Goal: Communication & Community: Answer question/provide support

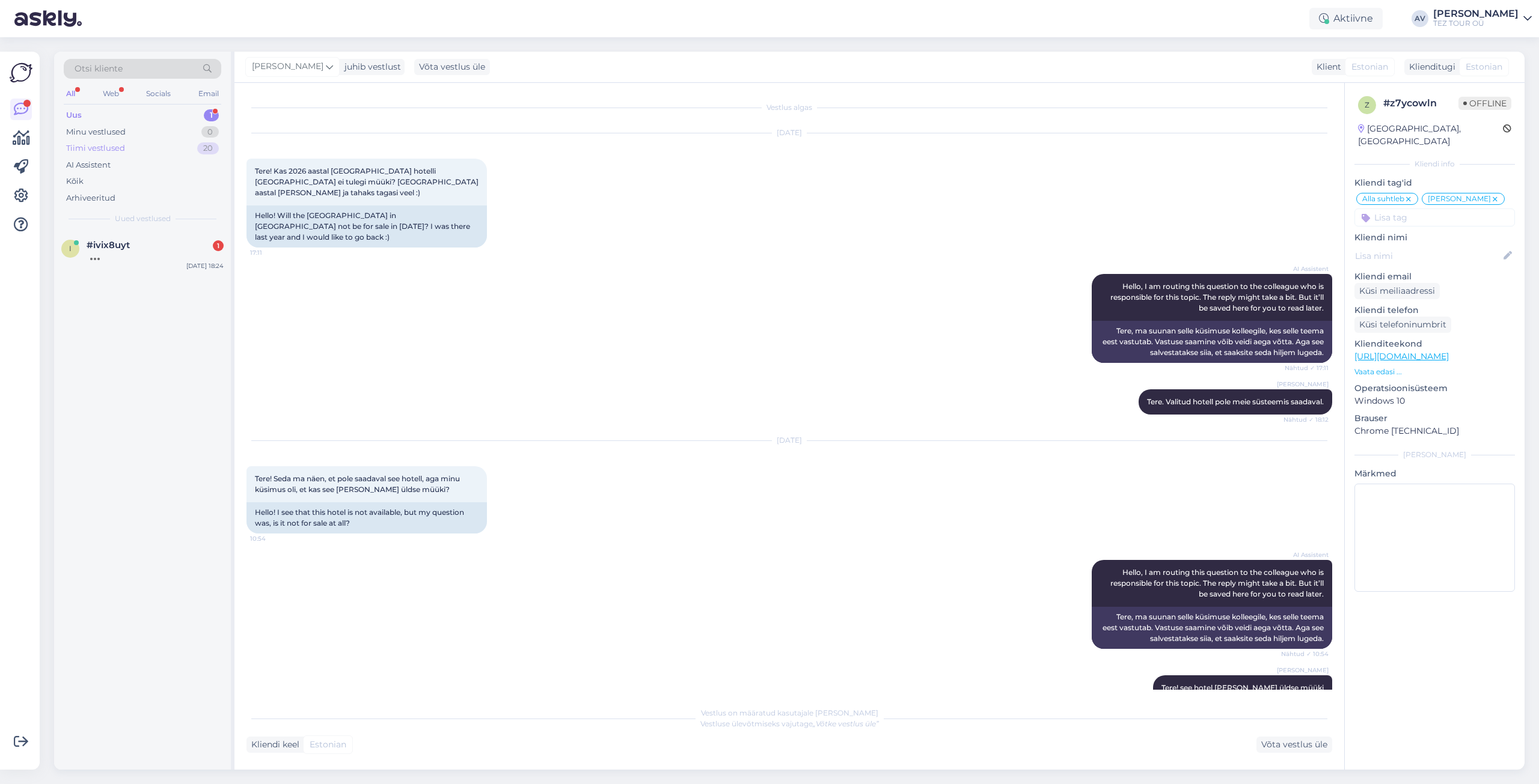
scroll to position [54, 0]
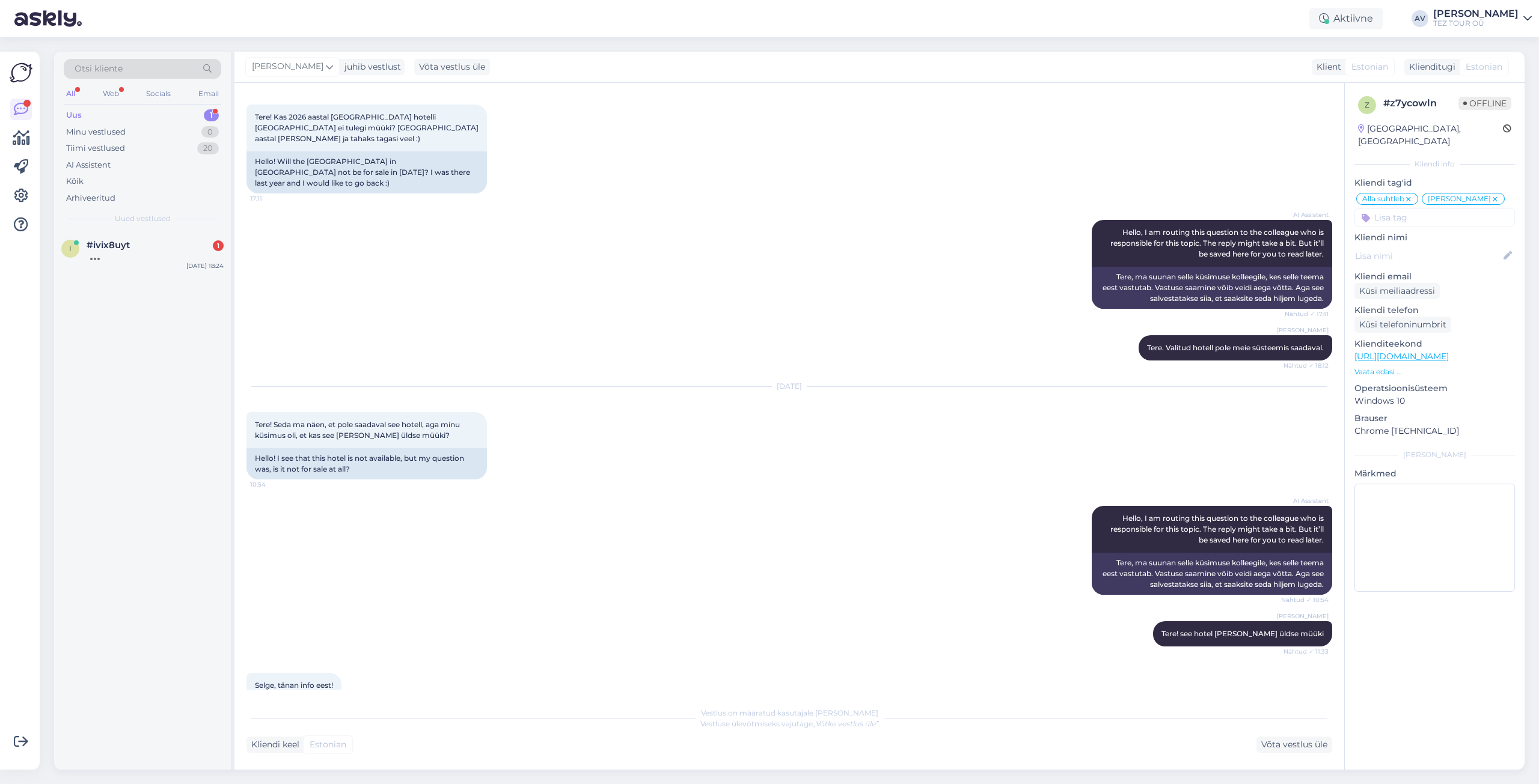
click at [106, 118] on div "Uus 1" at bounding box center [142, 115] width 157 height 17
click at [82, 116] on div "Uus 1" at bounding box center [142, 115] width 157 height 17
click at [127, 269] on div "Hello, I am routing this question to the colleague who is responsible for this …" at bounding box center [155, 262] width 137 height 22
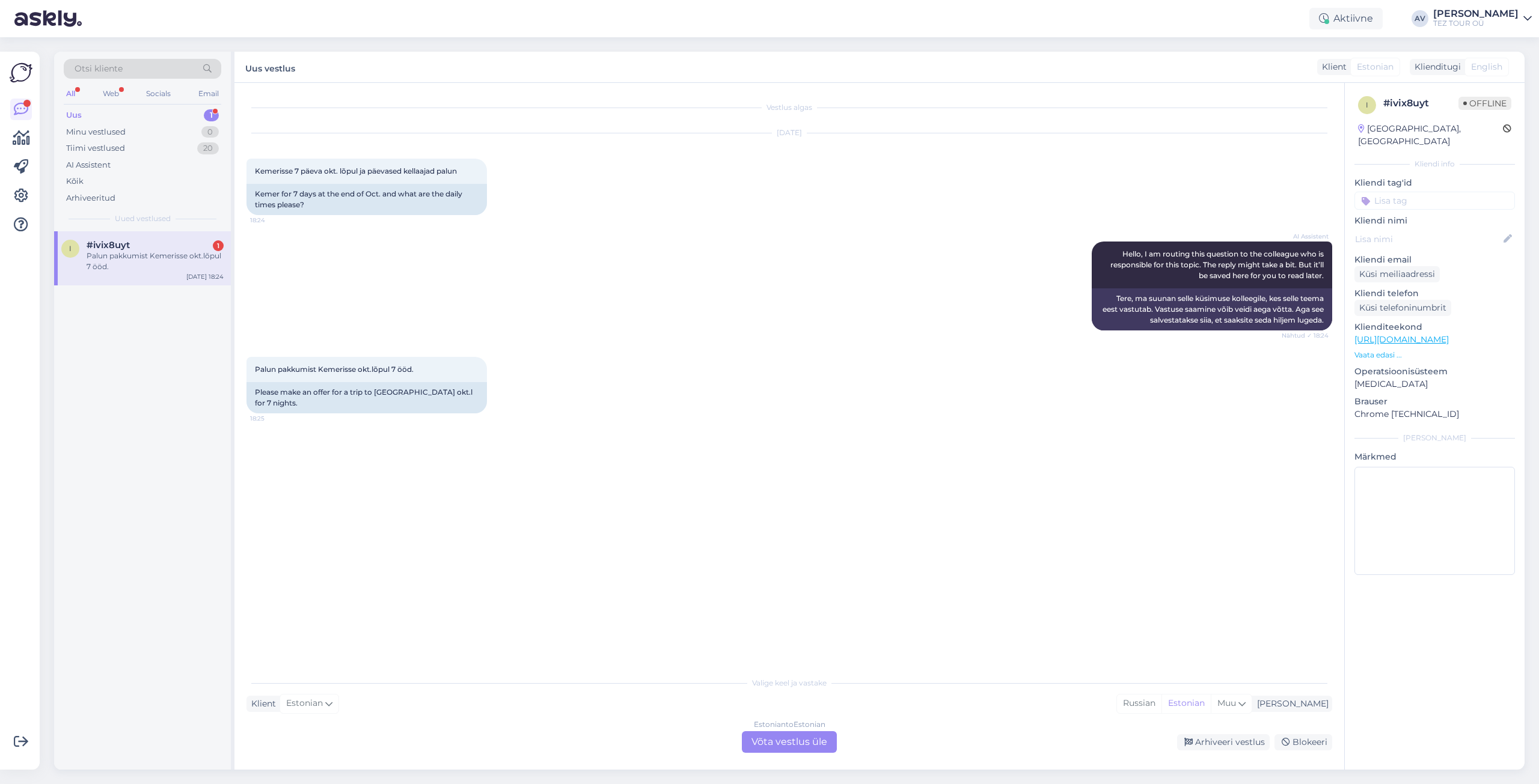
click at [796, 746] on div "Estonian to Estonian Võta vestlus üle" at bounding box center [789, 742] width 95 height 22
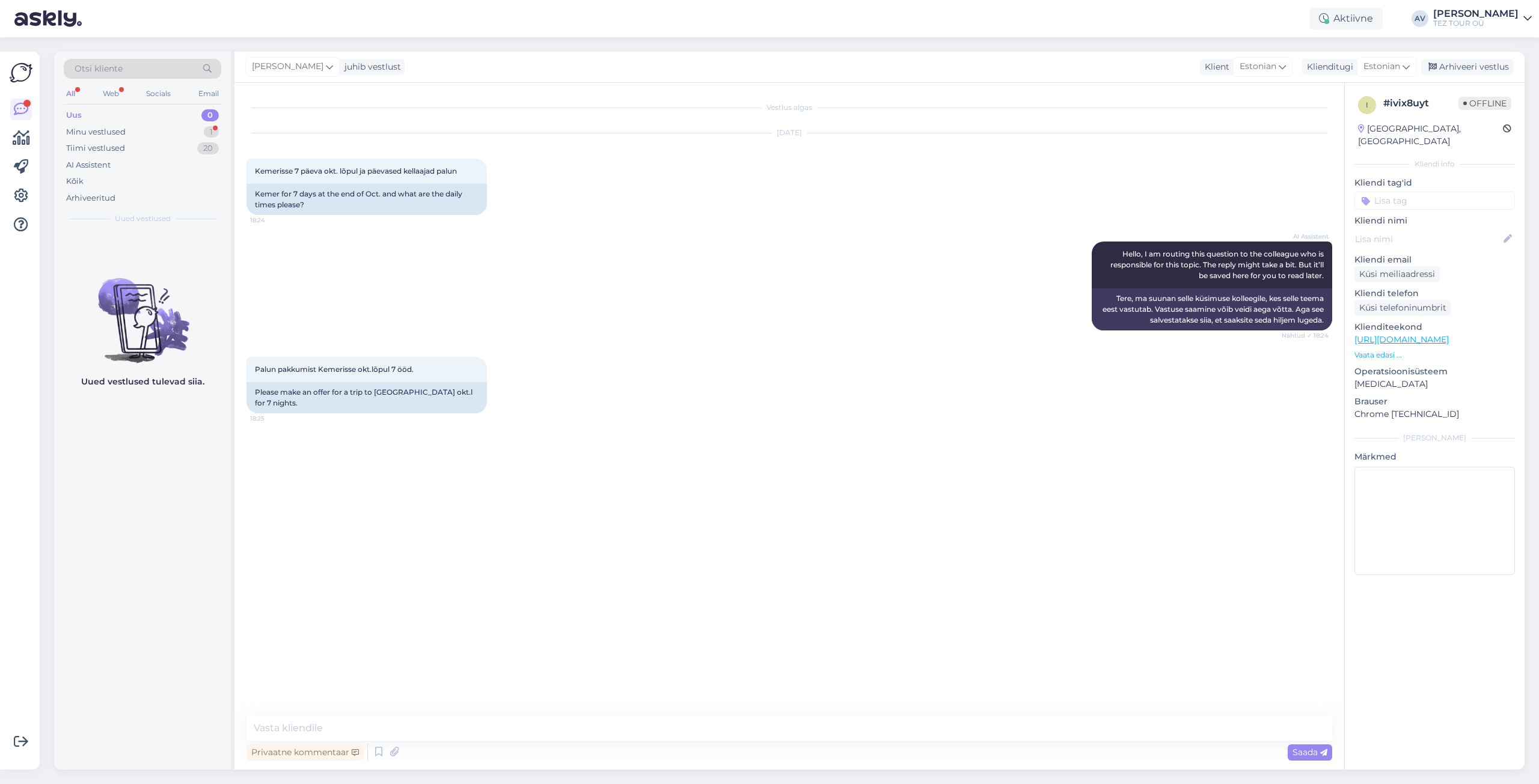
click at [1412, 192] on input at bounding box center [1435, 200] width 161 height 18
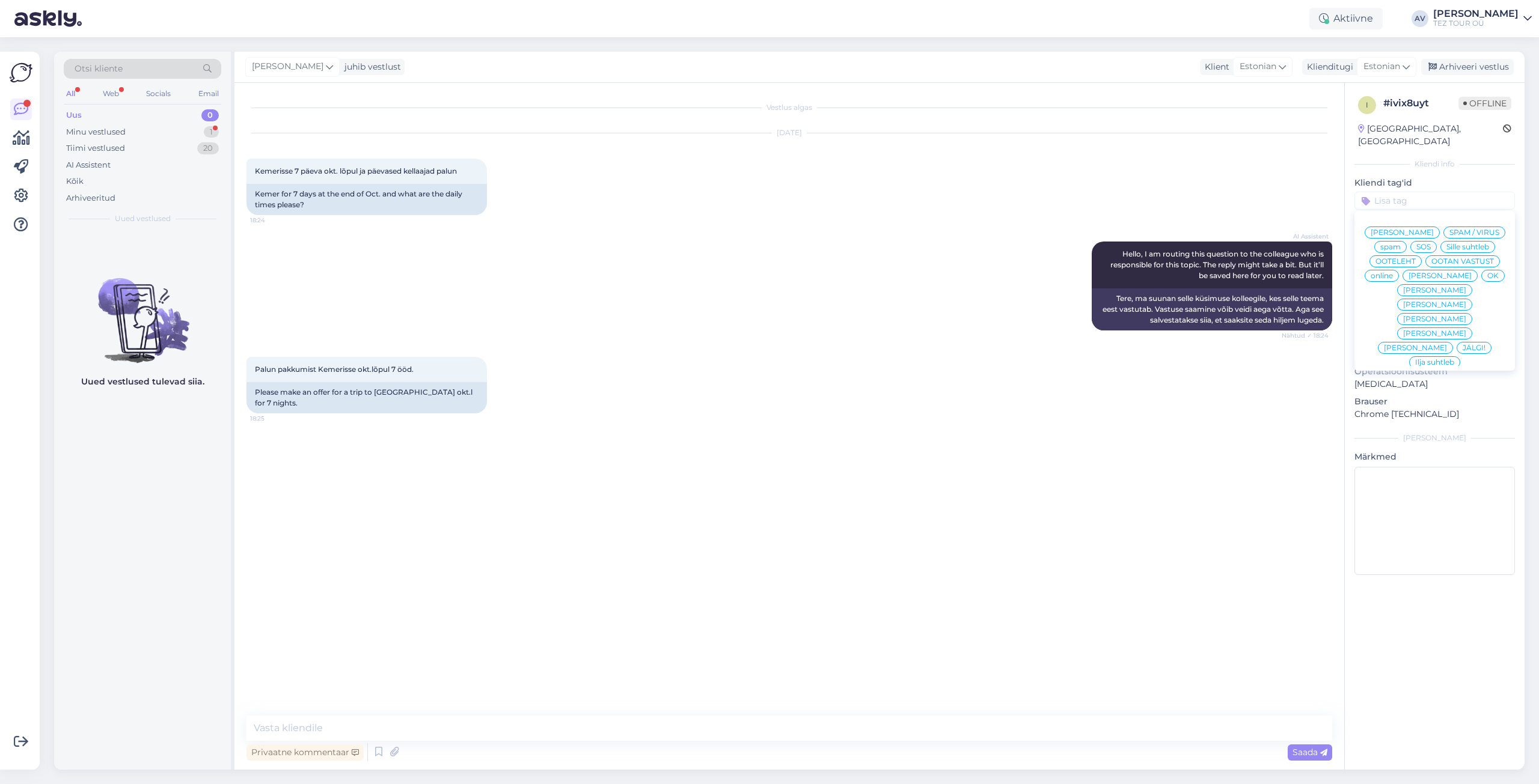
click at [1418, 446] on span "Alla suhtleb" at bounding box center [1435, 449] width 42 height 7
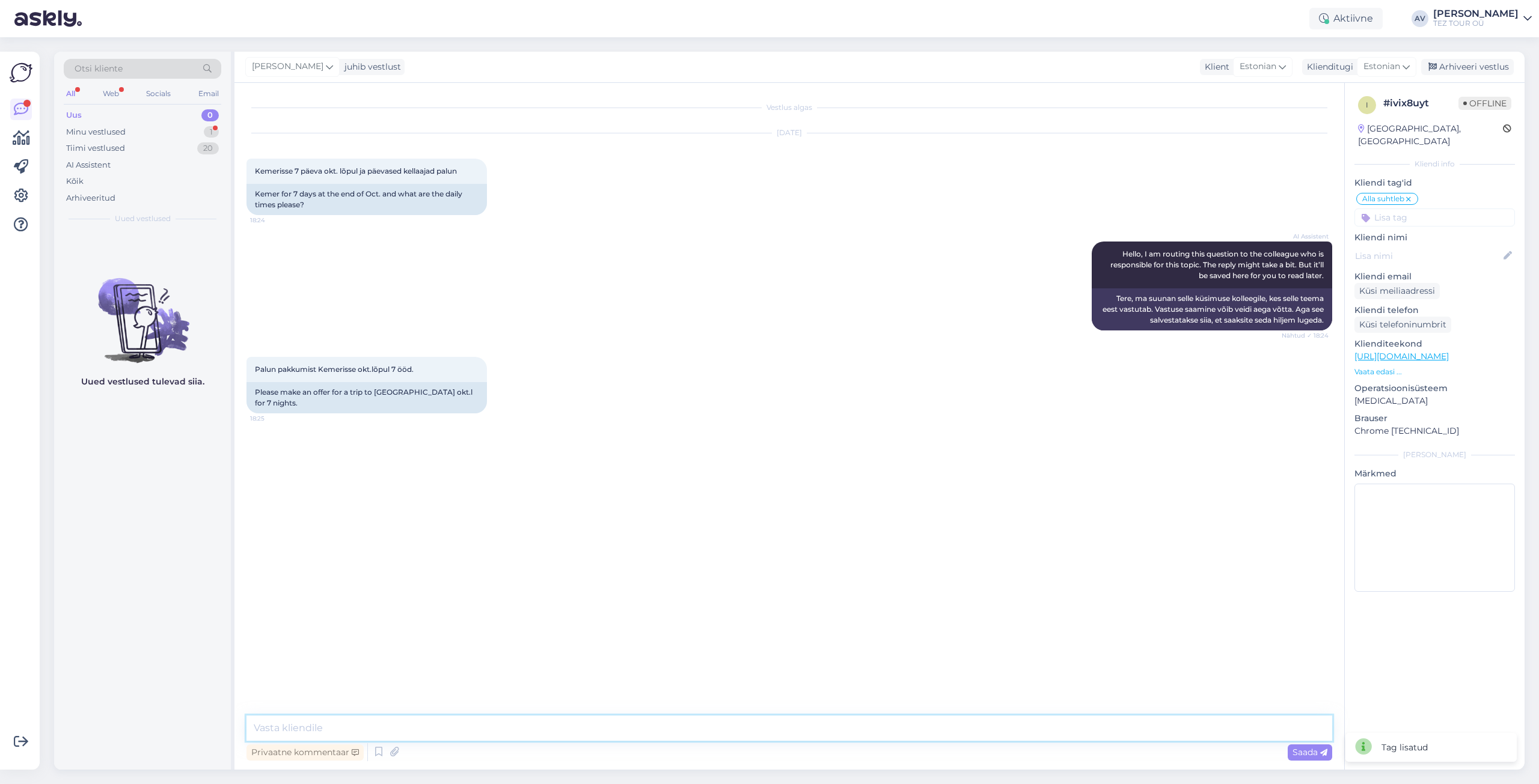
click at [929, 736] on textarea at bounding box center [789, 728] width 1086 height 25
type textarea "Tere. Täname Teid päringu eest. Andke [PERSON_NAME] [PERSON_NAME] palju reisija…"
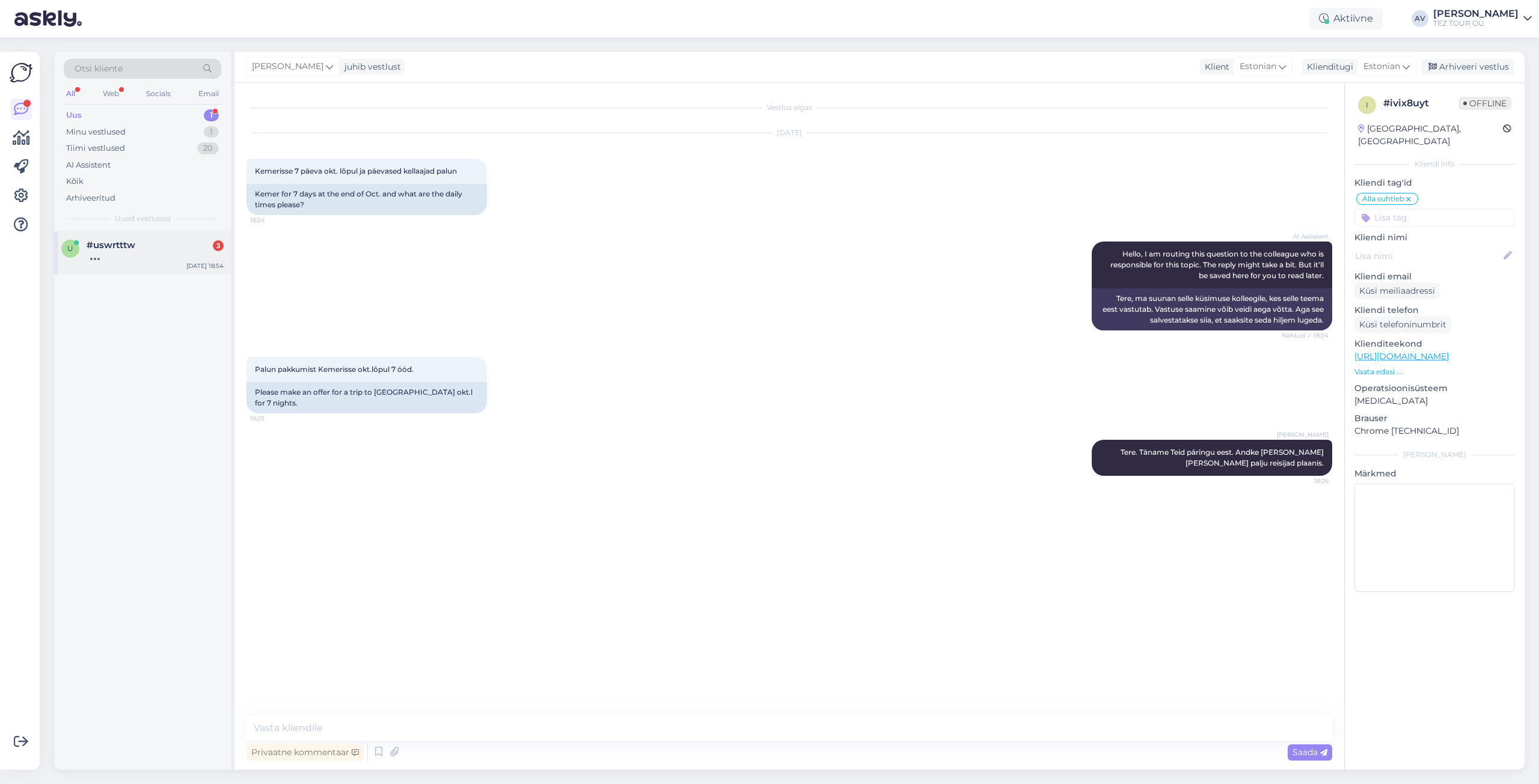
click at [166, 253] on div at bounding box center [155, 256] width 137 height 11
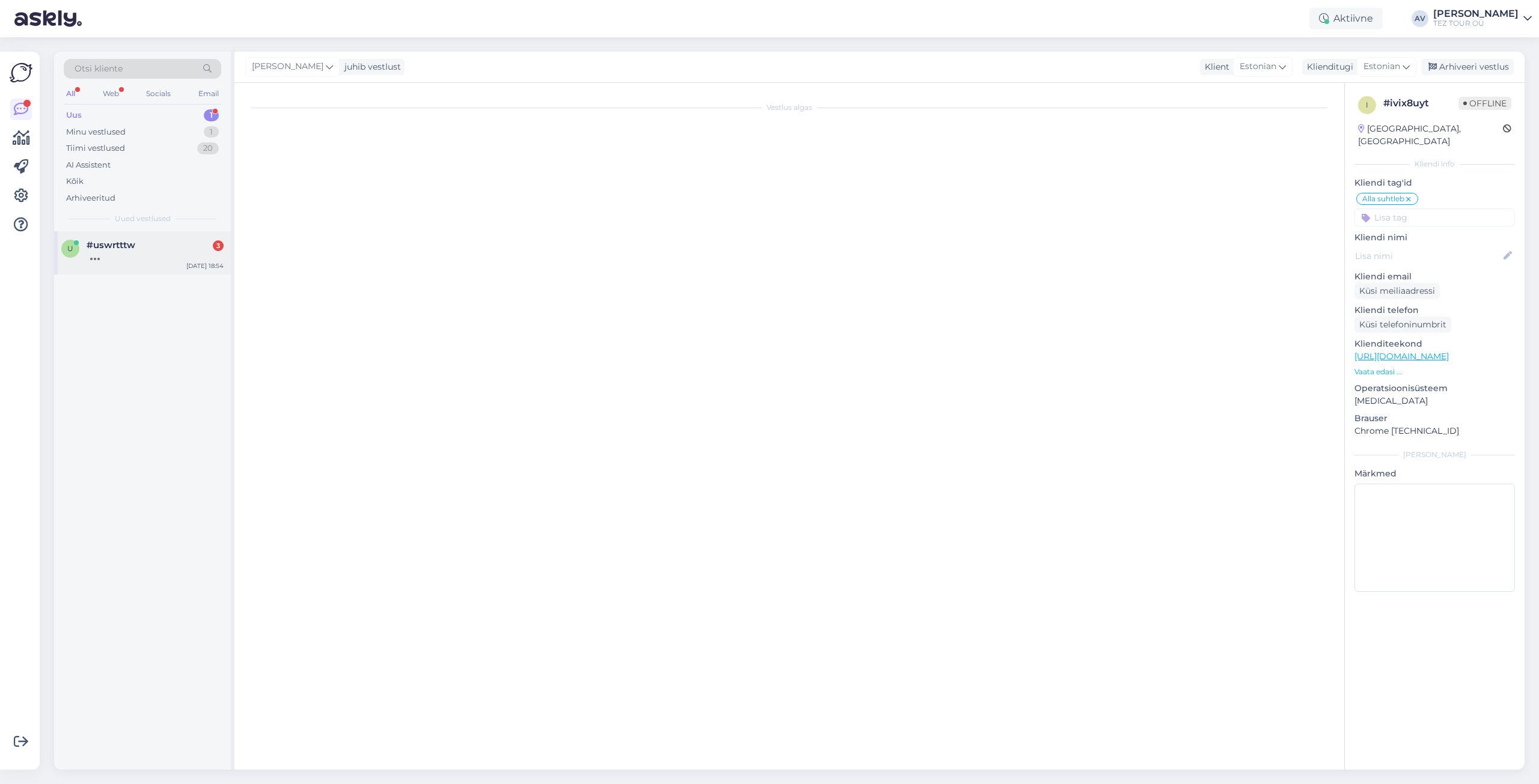
scroll to position [355, 0]
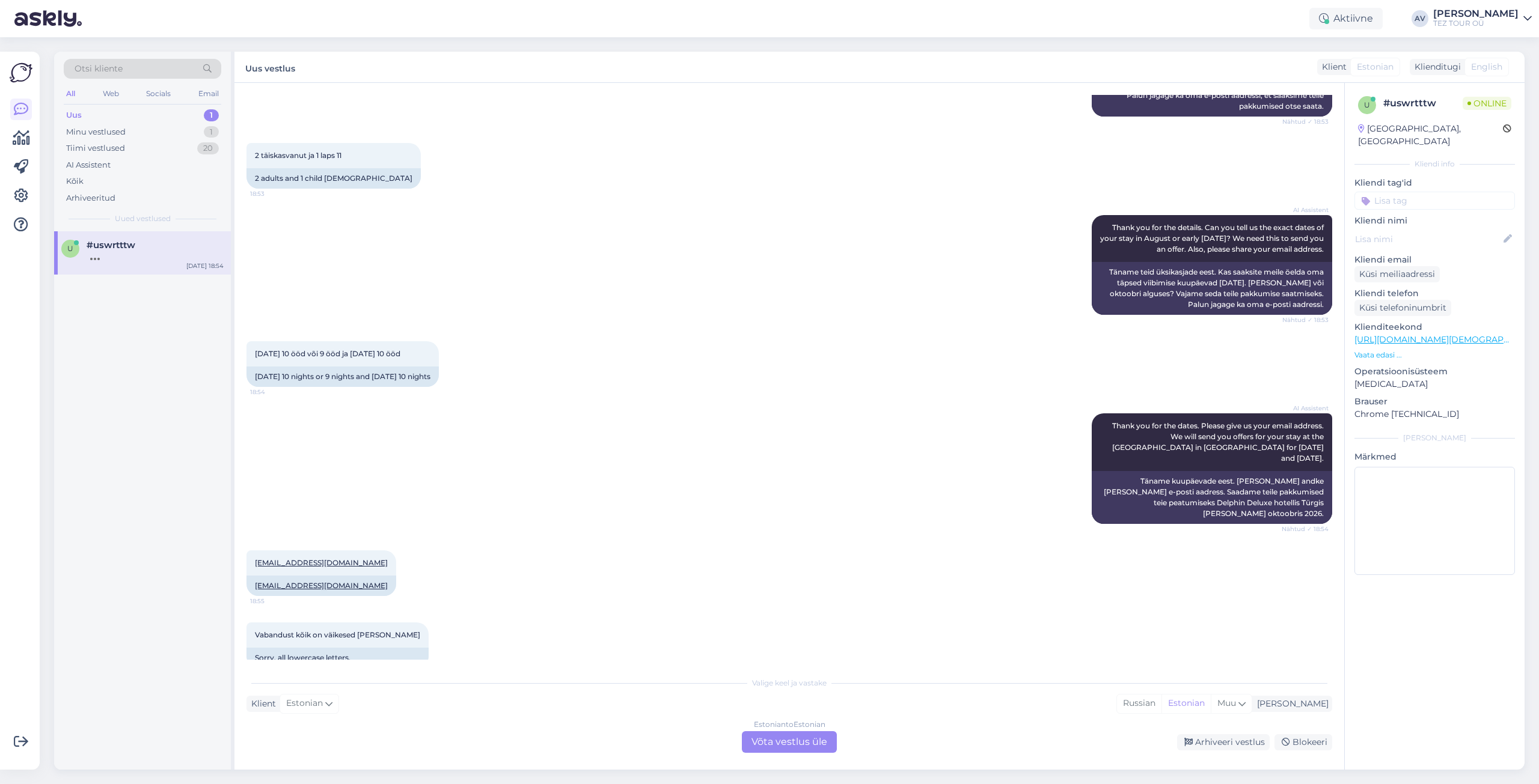
click at [814, 736] on div "Estonian to Estonian Võta vestlus üle" at bounding box center [789, 742] width 95 height 22
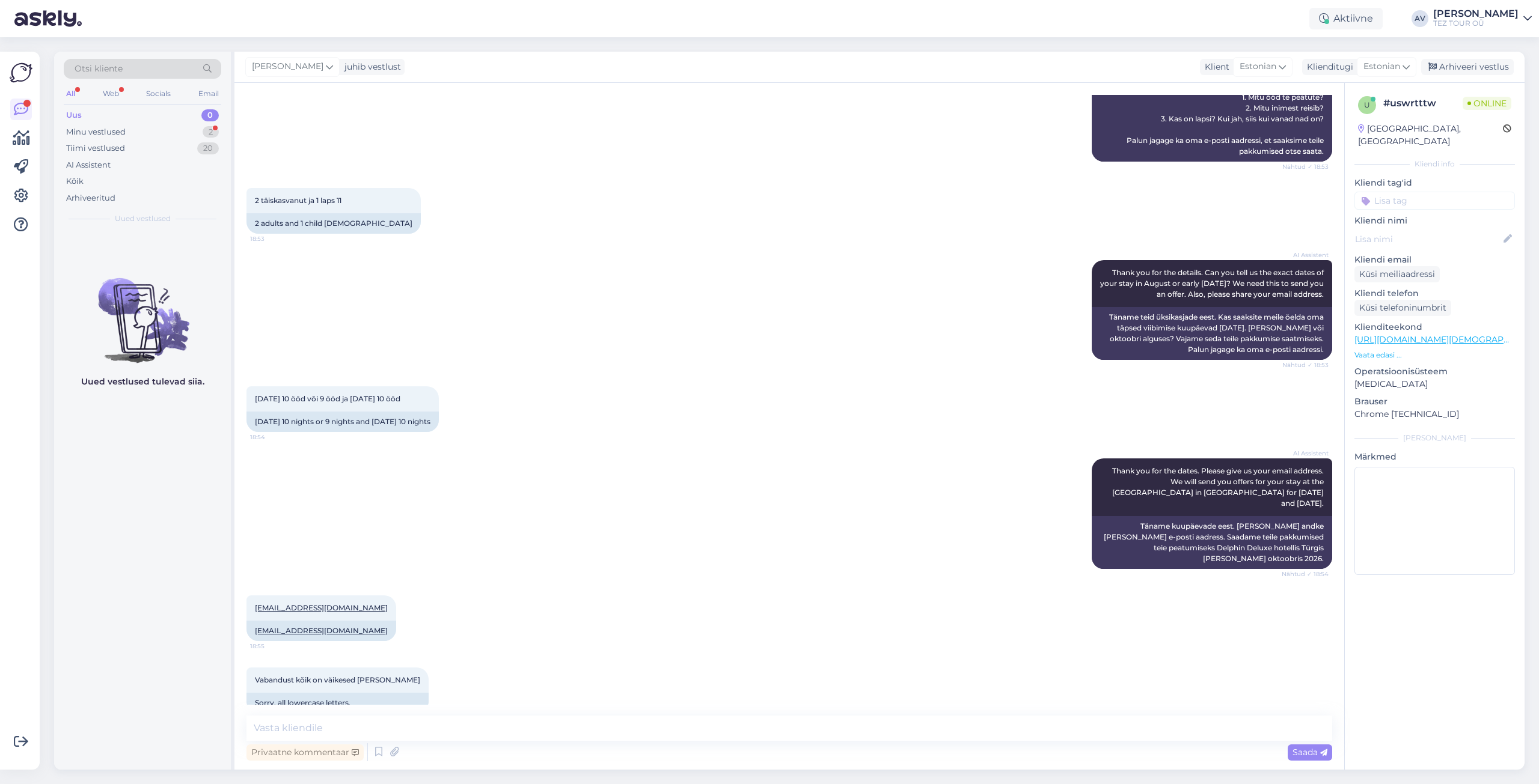
scroll to position [361, 0]
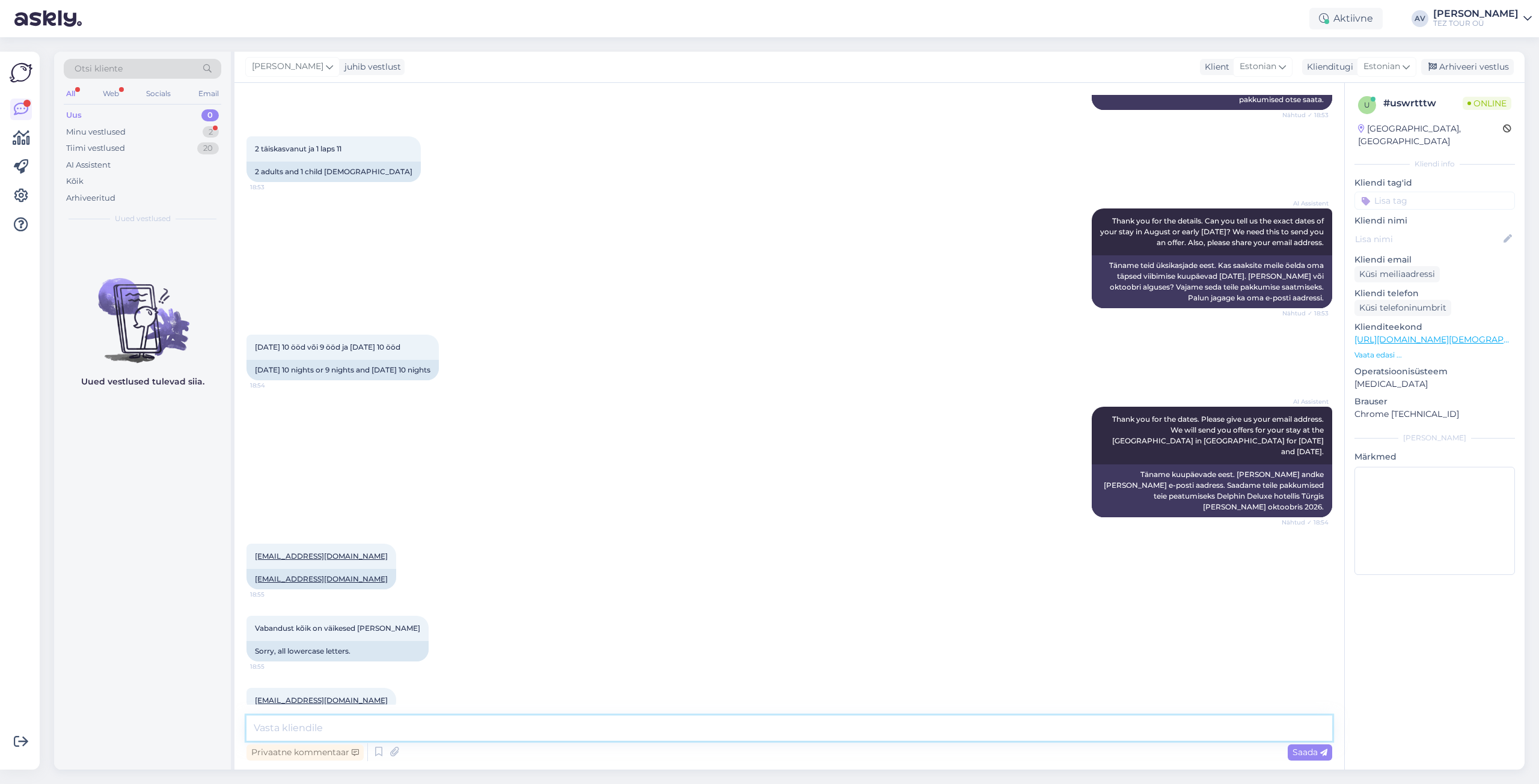
click at [593, 733] on textarea at bounding box center [789, 728] width 1086 height 25
type textarea "A"
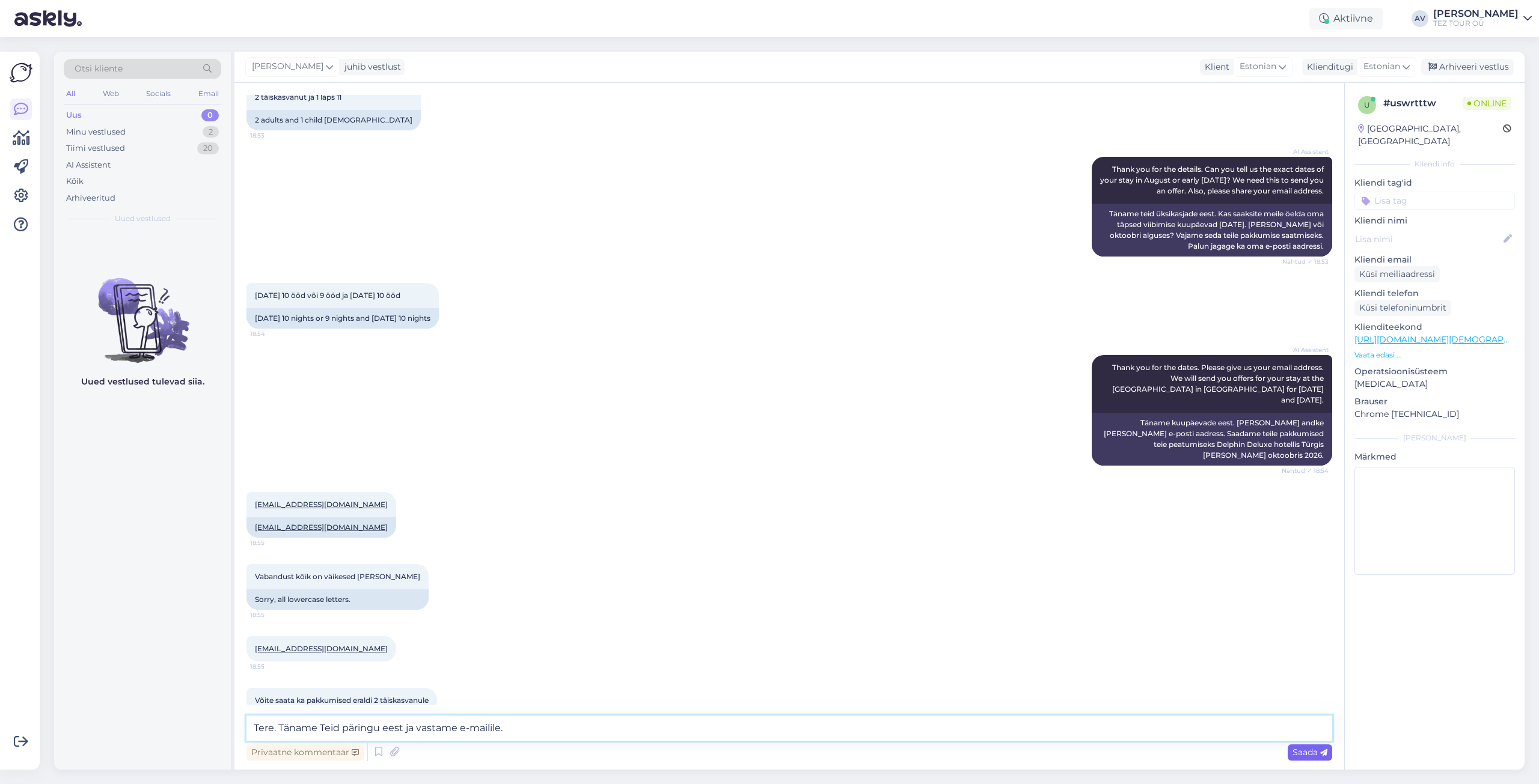
type textarea "Tere. Täname Teid päringu eest ja vastame e-mailile."
click at [1314, 751] on span "Saada" at bounding box center [1310, 752] width 35 height 11
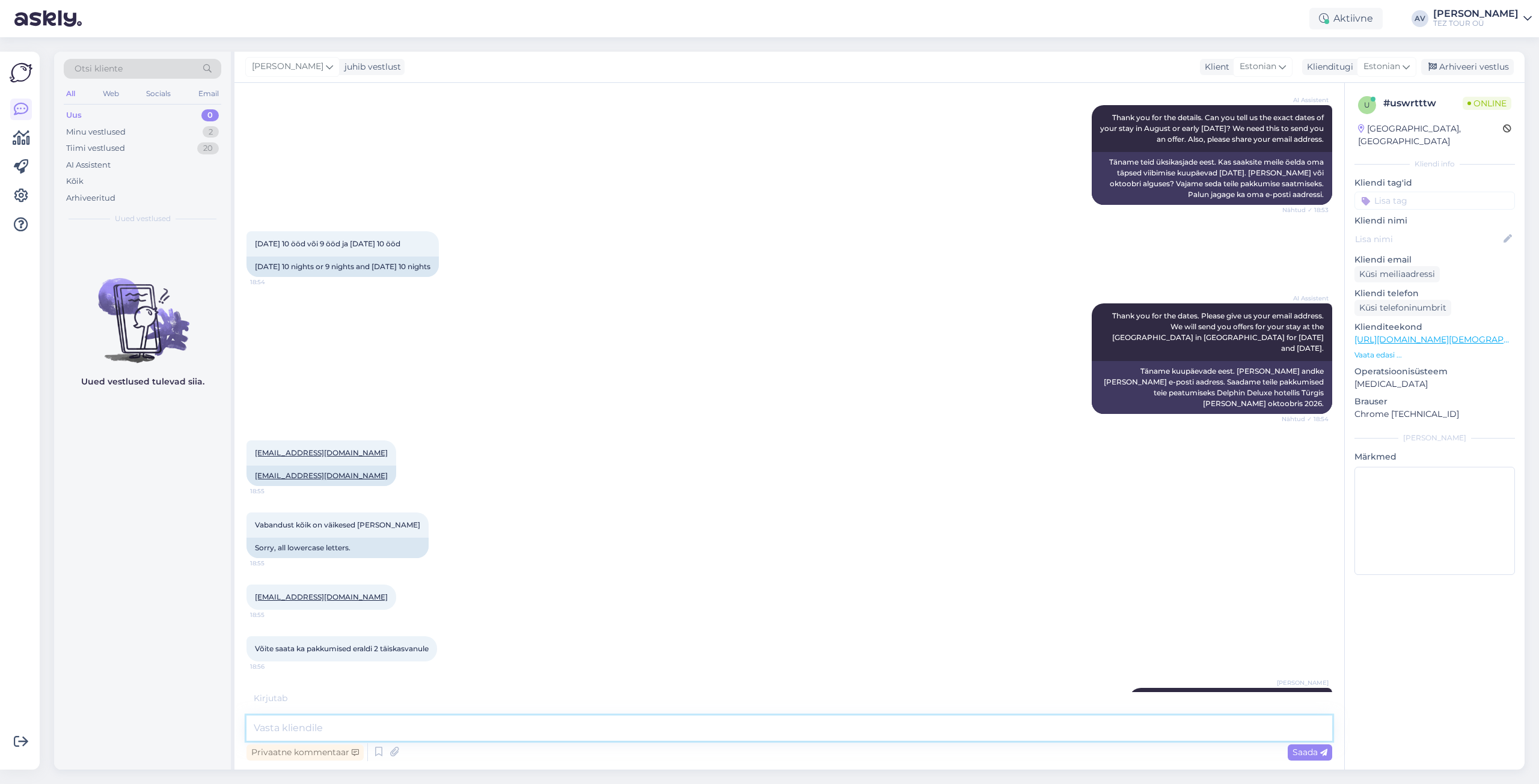
click at [1199, 730] on textarea at bounding box center [789, 728] width 1086 height 25
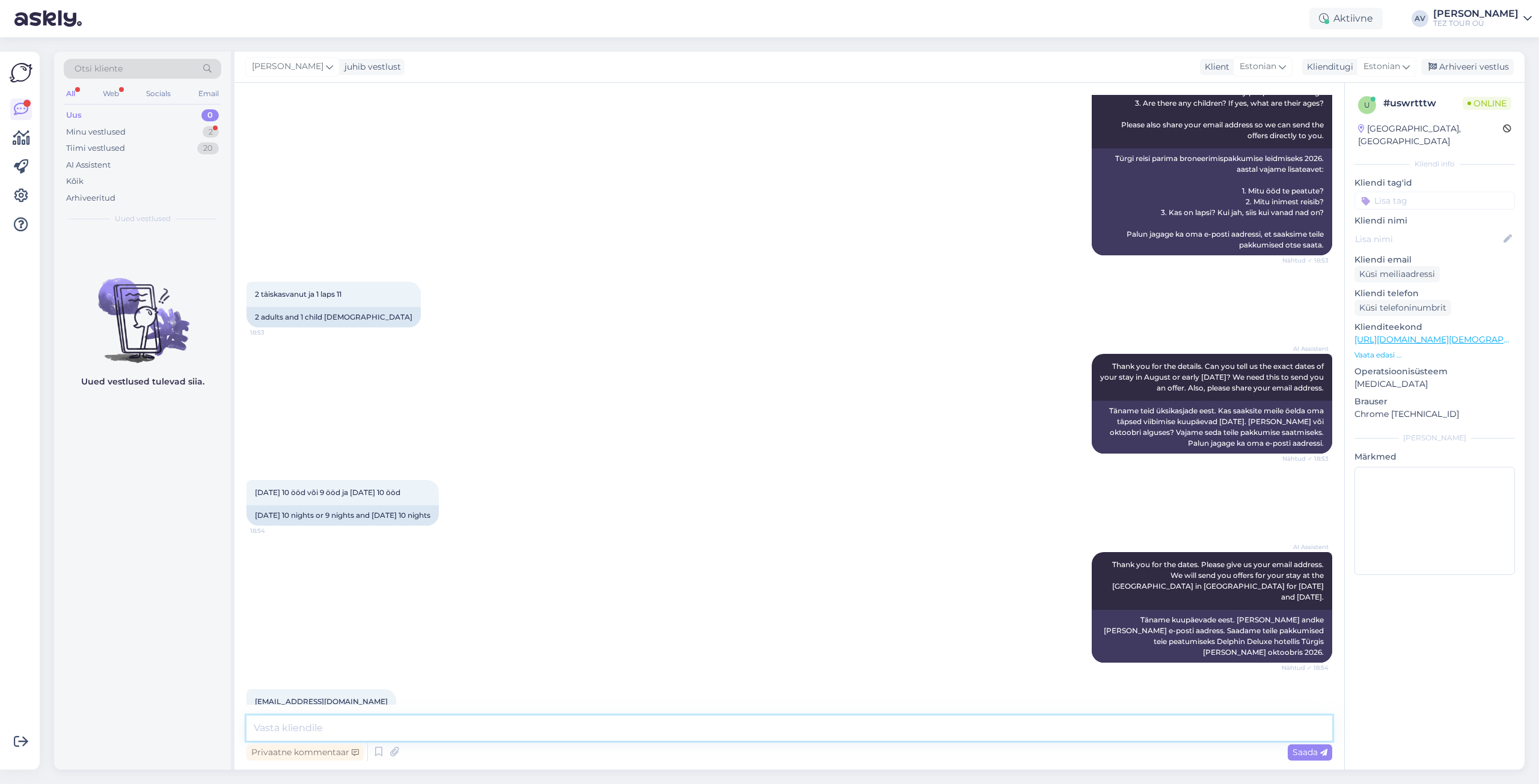
scroll to position [0, 0]
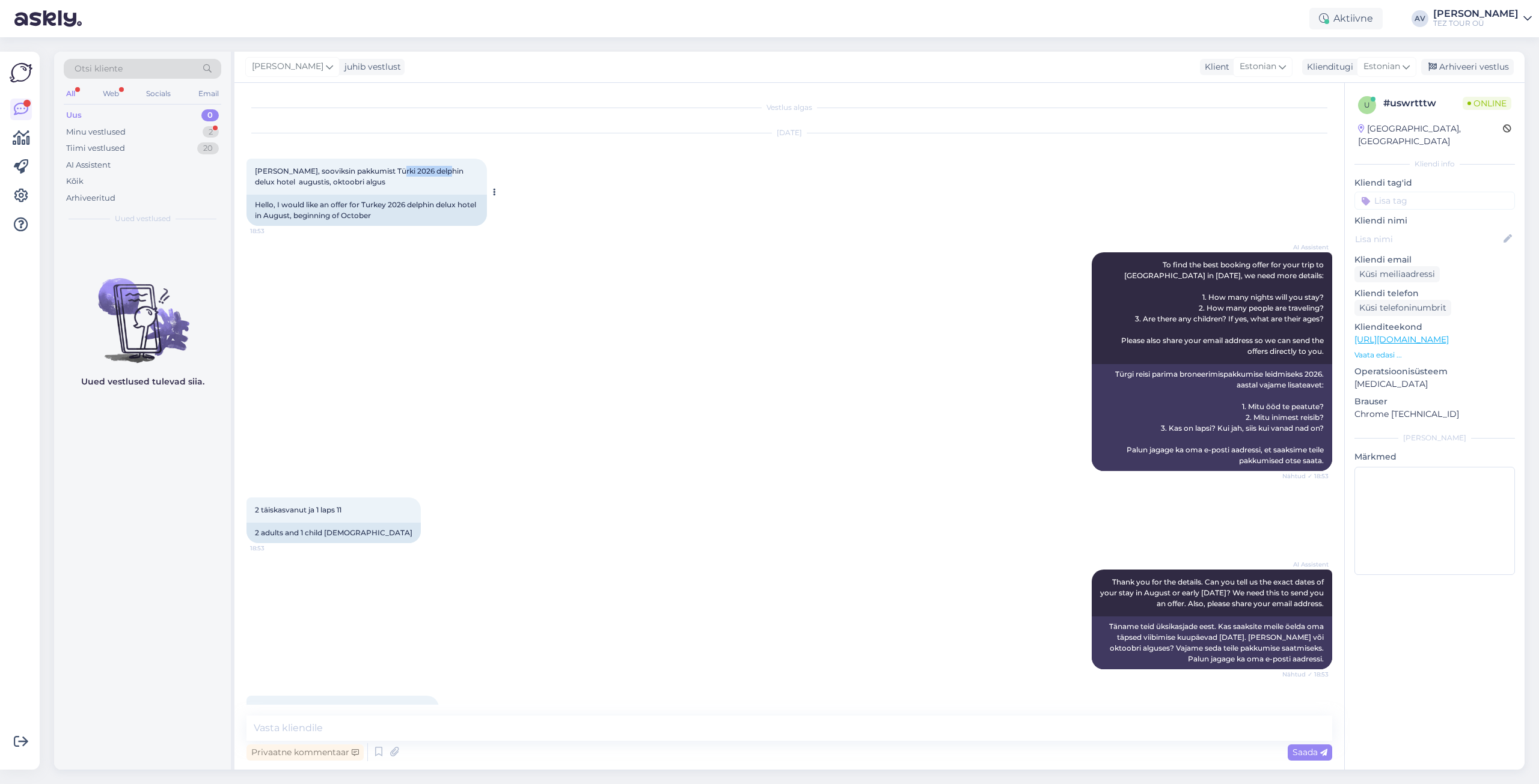
drag, startPoint x: 391, startPoint y: 170, endPoint x: 441, endPoint y: 170, distance: 50.0
click at [441, 170] on span "[PERSON_NAME], sooviksin pakkumist Türki 2026 delphin delux hotel augustis, okt…" at bounding box center [360, 176] width 210 height 20
copy span "delphin delux"
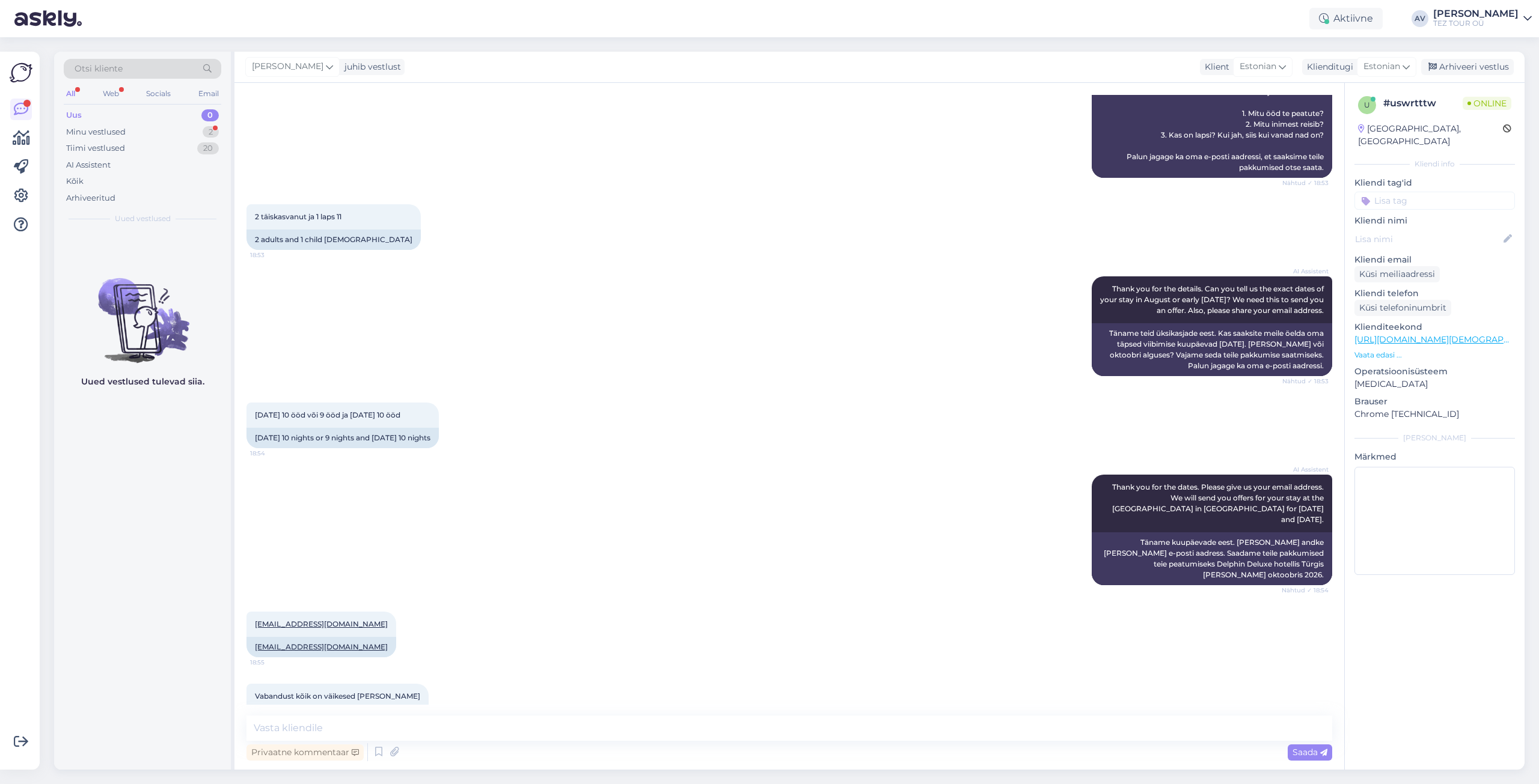
scroll to position [361, 0]
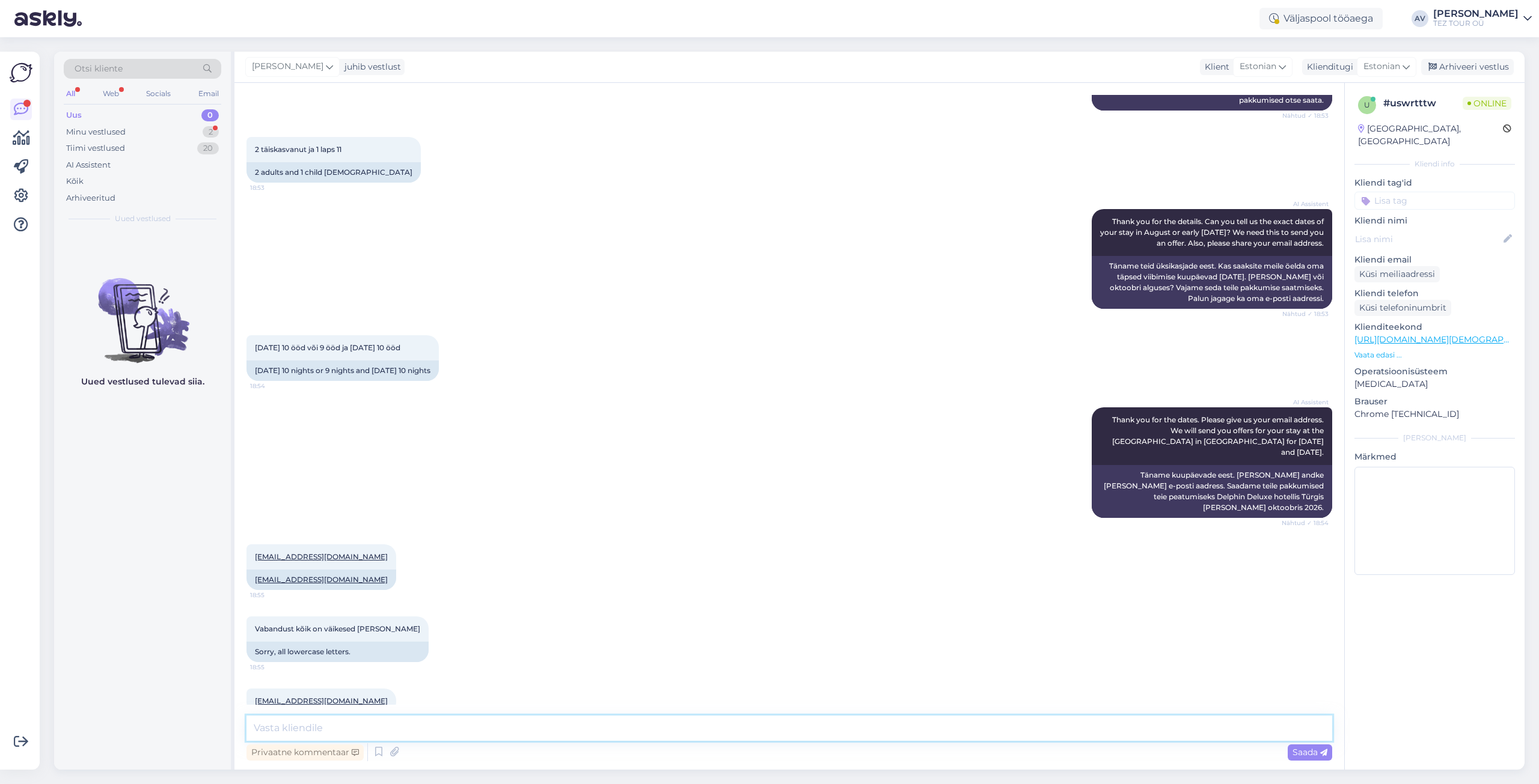
click at [547, 727] on textarea at bounding box center [789, 728] width 1086 height 25
drag, startPoint x: 368, startPoint y: 731, endPoint x: 240, endPoint y: 728, distance: 128.0
click at [240, 728] on div "Vestlus algas [DATE] Tere, sooviksin pakkumist Türki 2026 delphin delux hotel a…" at bounding box center [790, 426] width 1110 height 687
type textarea "Pkkumised edastatud."
paste textarea "Pakkumised edastatud."
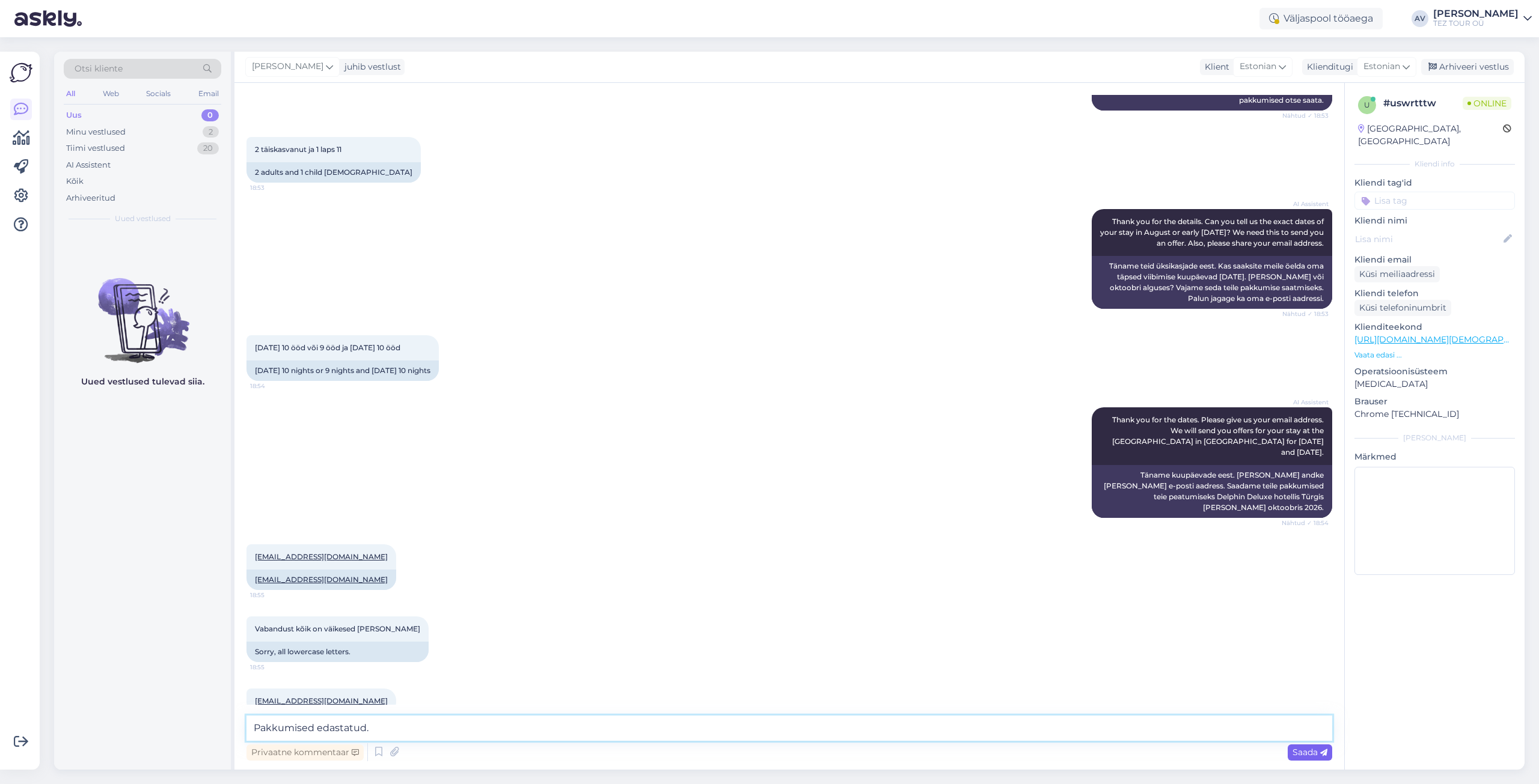
type textarea "Pakkumised edastatud."
click at [1314, 748] on span "Saada" at bounding box center [1310, 752] width 35 height 11
